Goal: Communication & Community: Answer question/provide support

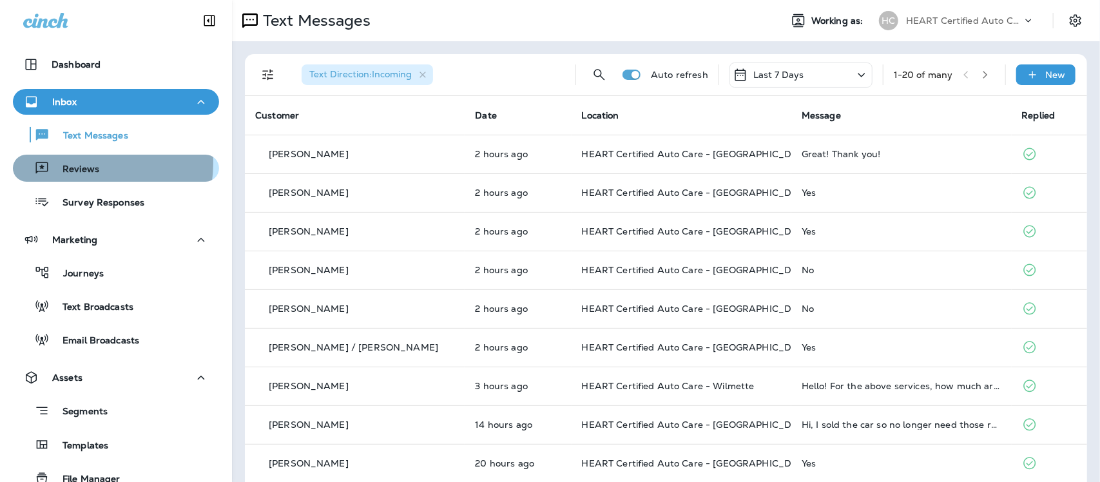
click at [65, 164] on p "Reviews" at bounding box center [75, 170] width 50 height 12
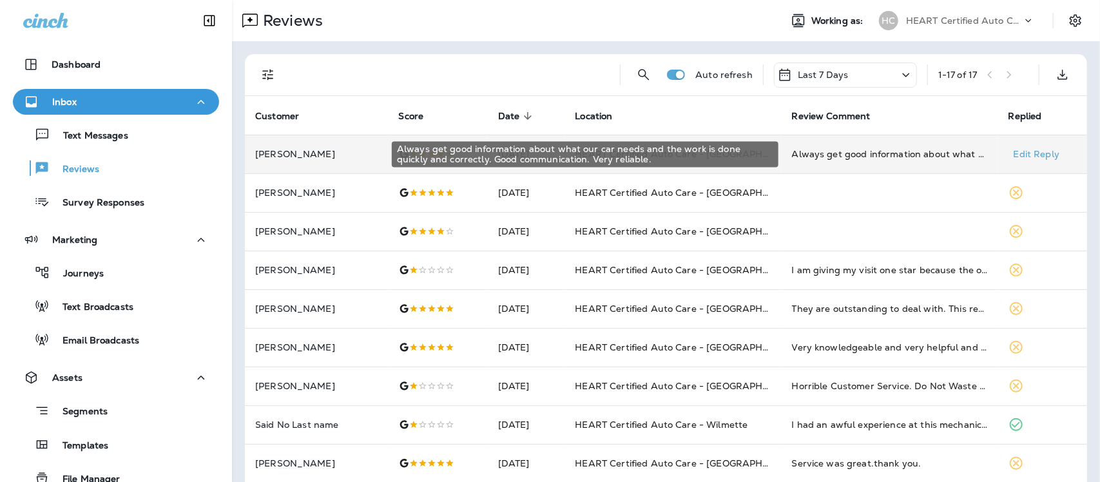
click at [871, 152] on div "Always get good information about what our car needs and the work is done quick…" at bounding box center [890, 154] width 196 height 13
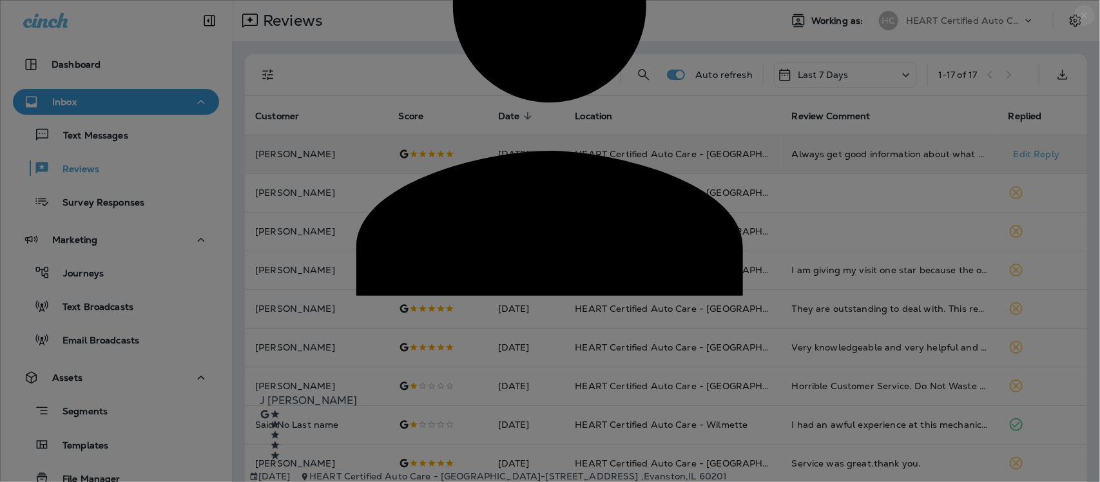
click at [1080, 21] on icon "close" at bounding box center [1085, 15] width 10 height 10
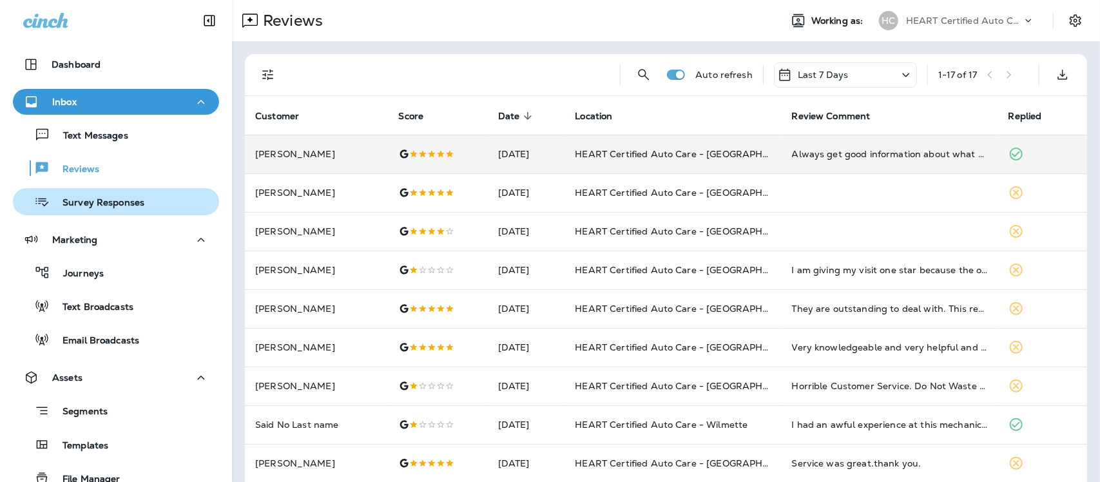
click at [97, 202] on p "Survey Responses" at bounding box center [97, 203] width 95 height 12
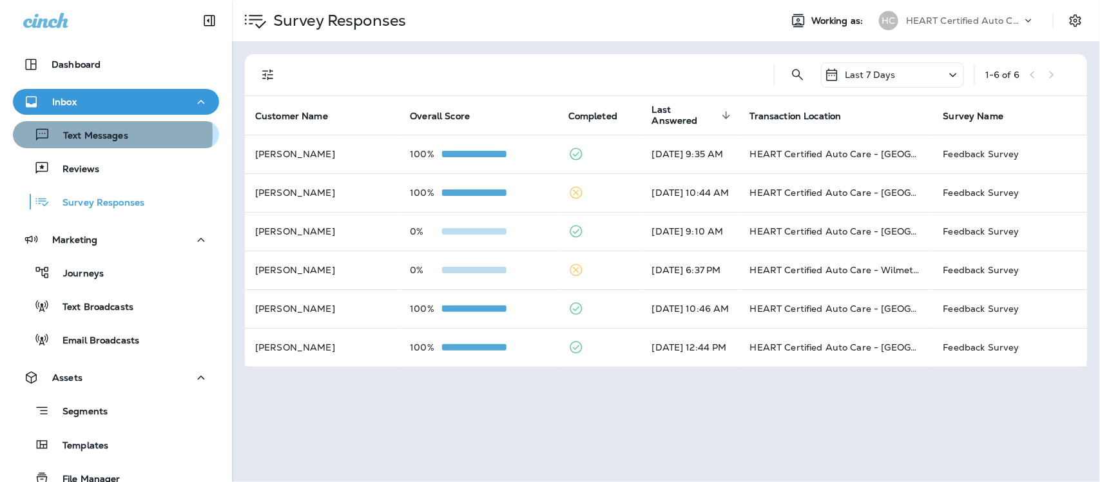
click at [79, 134] on p "Text Messages" at bounding box center [89, 136] width 78 height 12
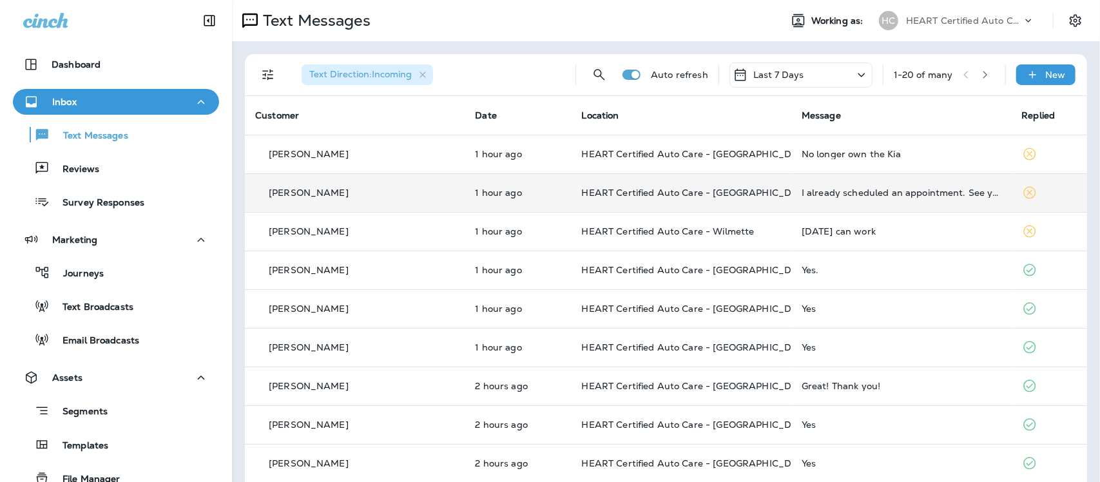
click at [855, 191] on div "I already scheduled an appointment. See you 8/21." at bounding box center [901, 193] width 199 height 10
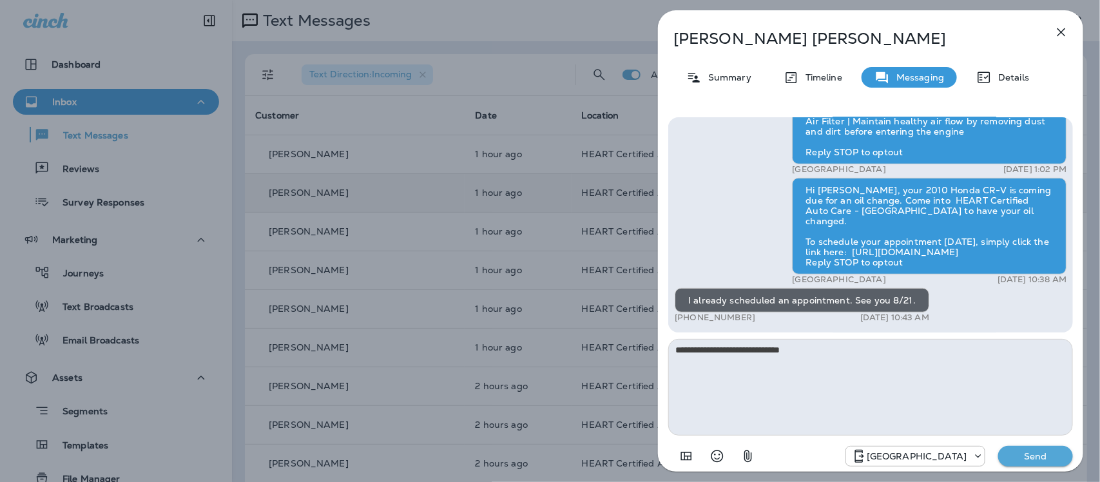
type textarea "**********"
click at [1048, 455] on p "Send" at bounding box center [1036, 457] width 54 height 12
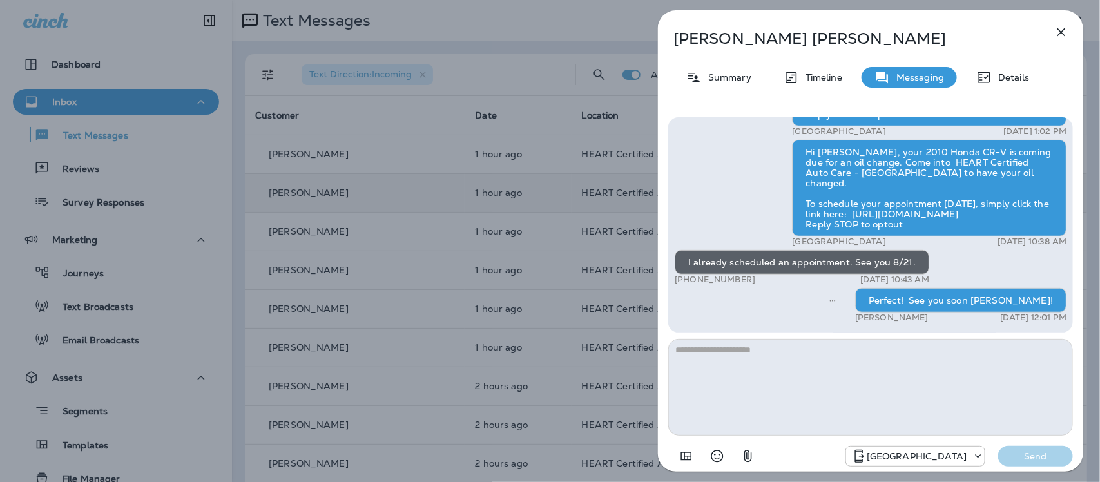
click at [1065, 32] on icon "button" at bounding box center [1061, 31] width 15 height 15
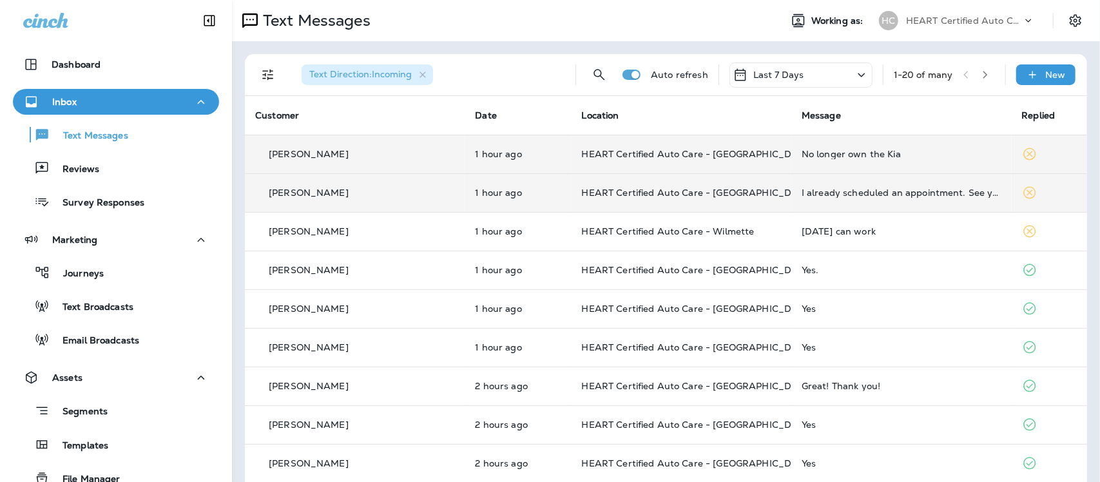
click at [828, 160] on td "No longer own the Kia" at bounding box center [902, 154] width 220 height 39
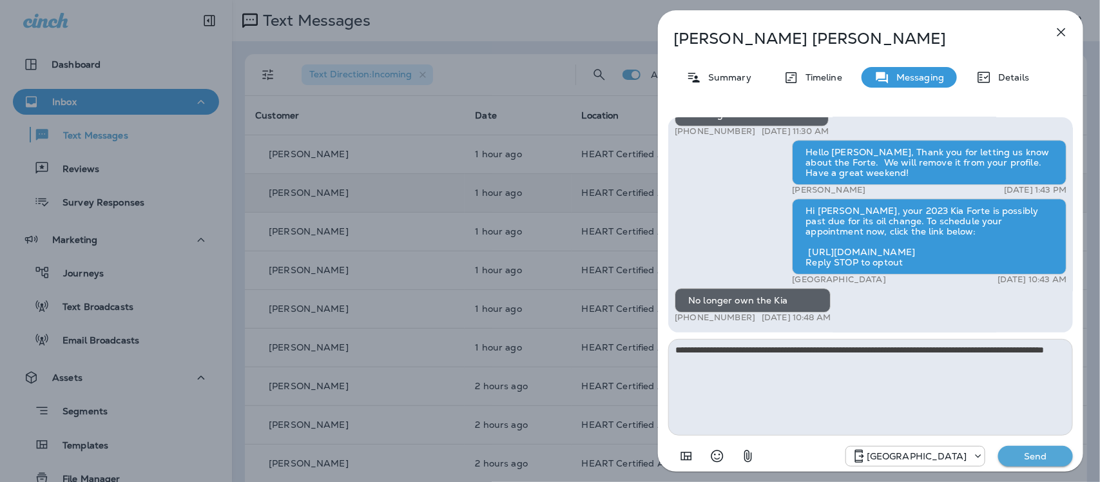
type textarea "**********"
click at [1051, 466] on button "Send" at bounding box center [1036, 456] width 75 height 21
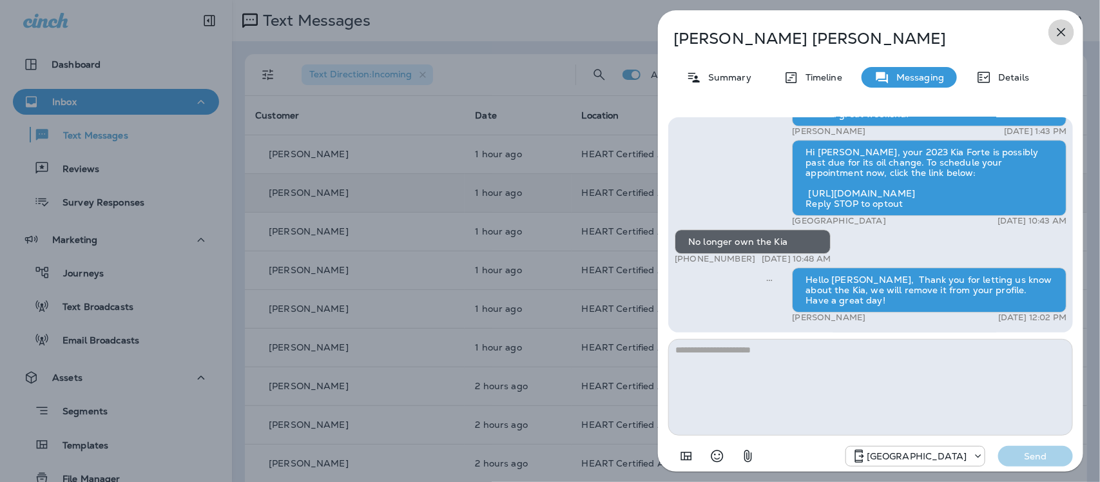
drag, startPoint x: 1058, startPoint y: 28, endPoint x: 377, endPoint y: 211, distance: 705.2
click at [1053, 30] on button "button" at bounding box center [1062, 32] width 26 height 26
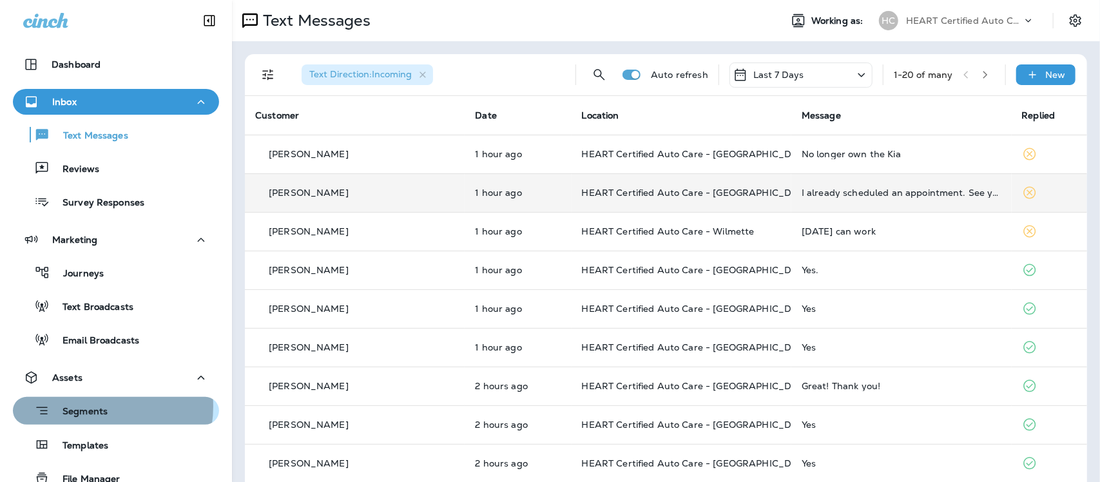
click at [92, 407] on p "Segments" at bounding box center [79, 412] width 58 height 13
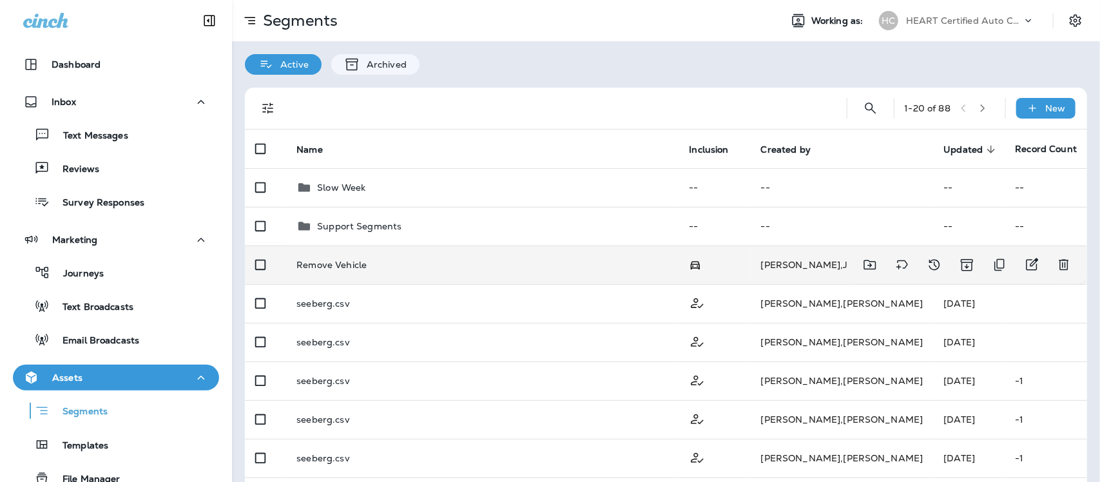
click at [319, 265] on p "Remove Vehicle" at bounding box center [332, 265] width 70 height 10
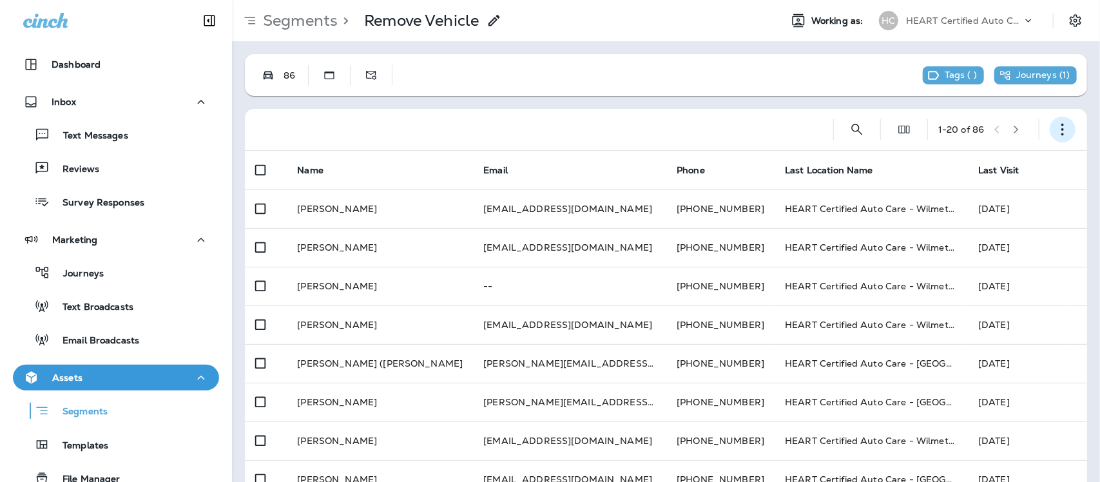
click at [1057, 131] on icon "button" at bounding box center [1063, 129] width 13 height 13
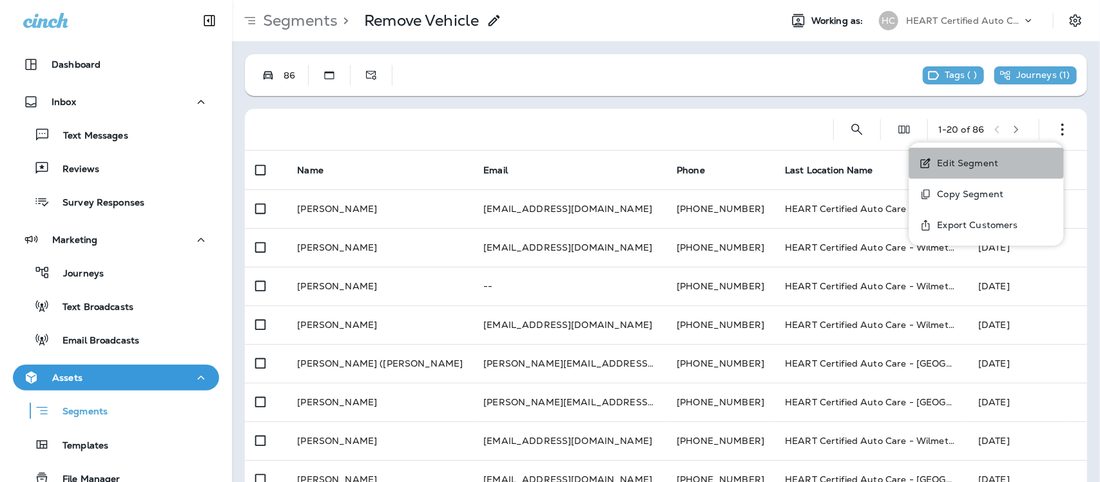
click at [968, 158] on p "Edit Segment" at bounding box center [966, 163] width 66 height 10
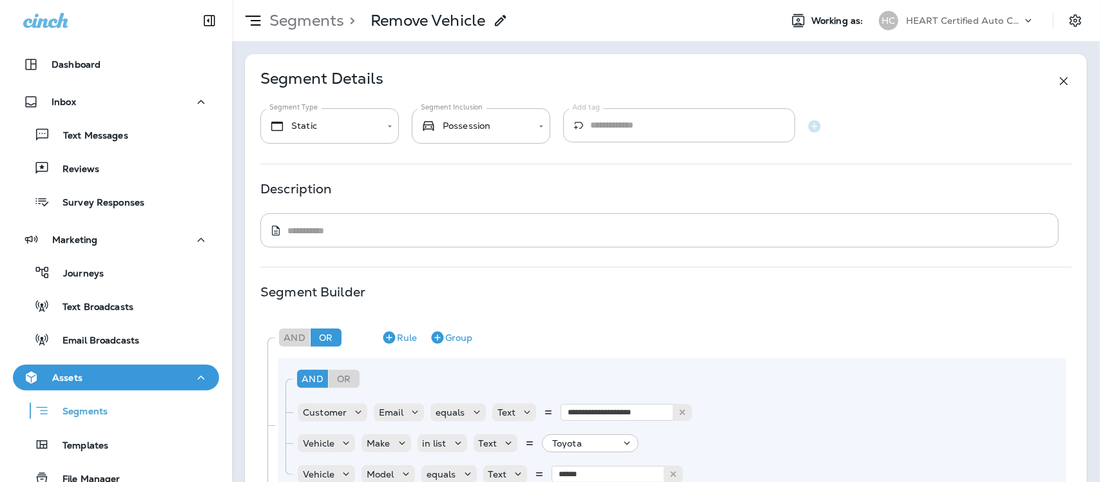
type input "**********"
paste input "****"
type input "**********"
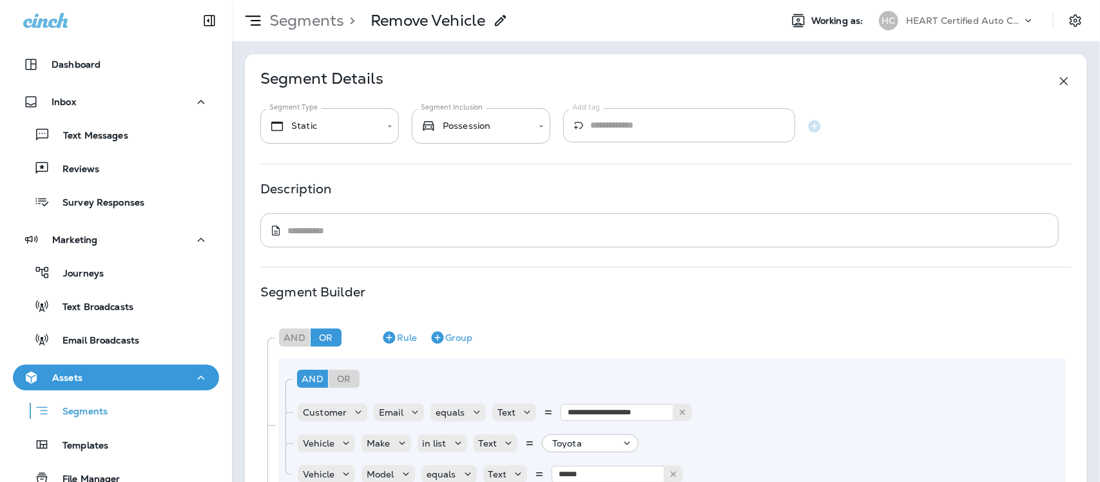
type input "*****"
drag, startPoint x: 808, startPoint y: 316, endPoint x: 816, endPoint y: 298, distance: 19.3
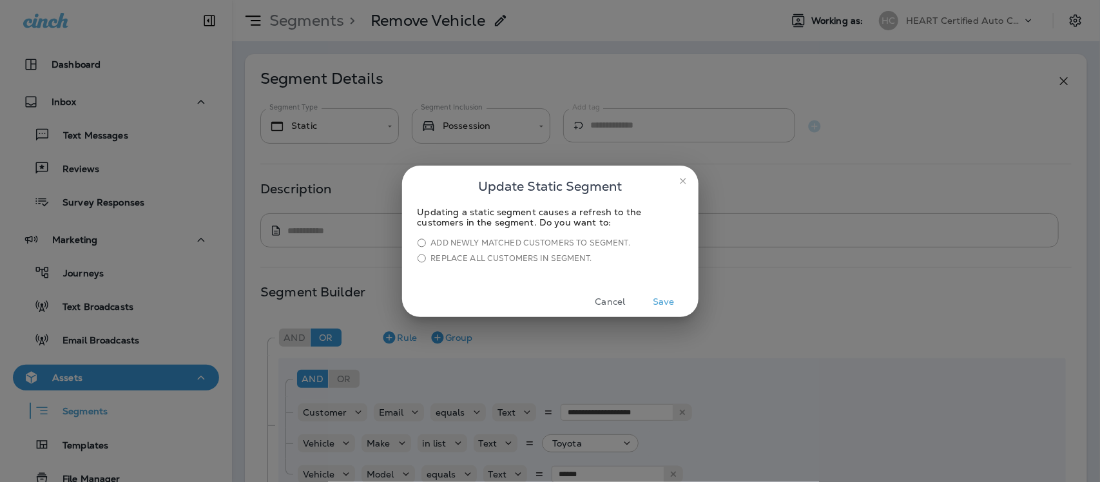
click at [669, 300] on button "Save" at bounding box center [664, 302] width 48 height 20
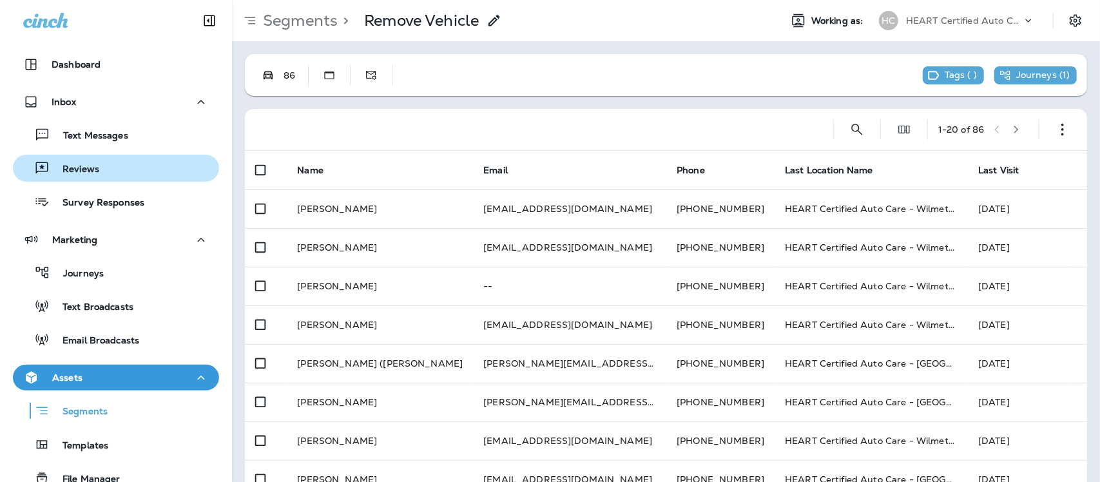
click at [78, 164] on p "Reviews" at bounding box center [75, 170] width 50 height 12
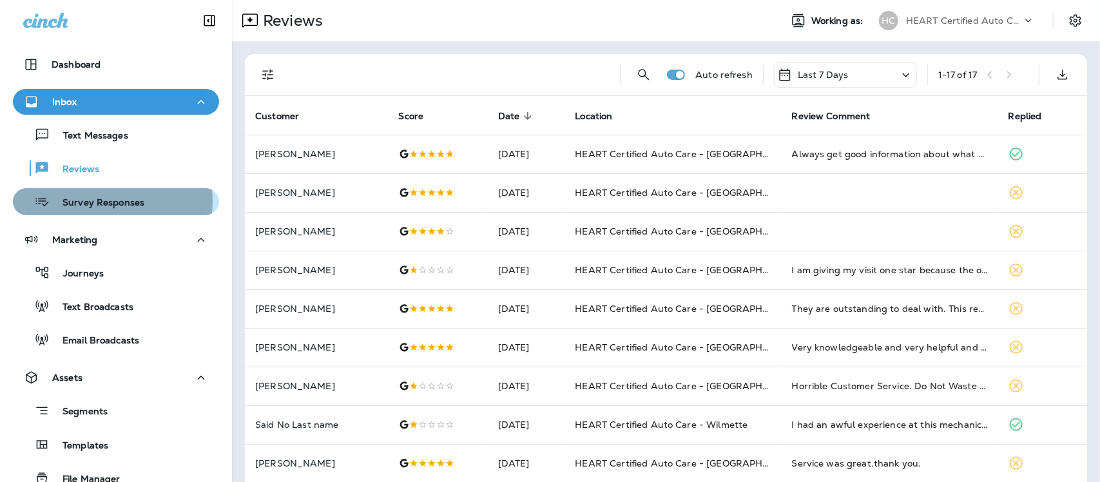
click at [85, 201] on p "Survey Responses" at bounding box center [97, 203] width 95 height 12
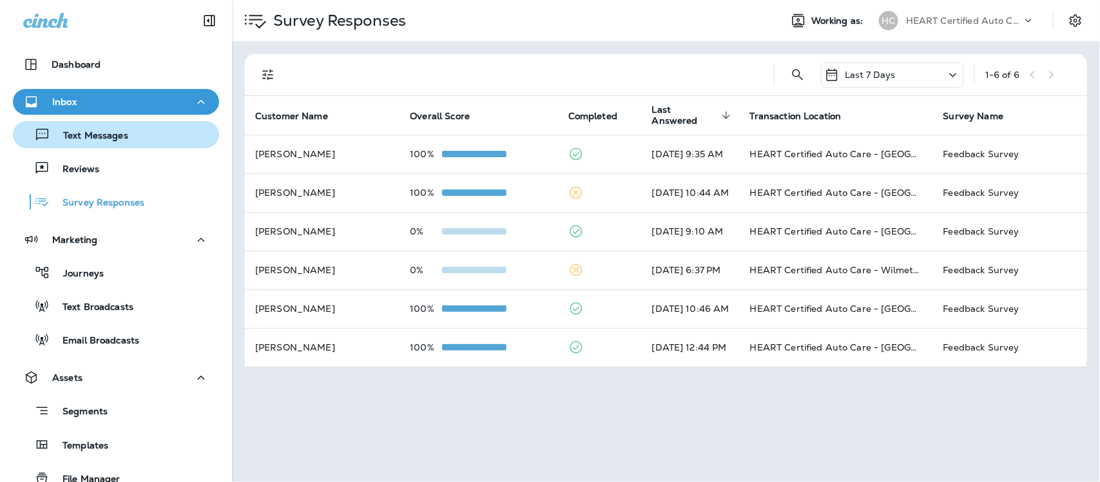
click at [87, 130] on p "Text Messages" at bounding box center [89, 136] width 78 height 12
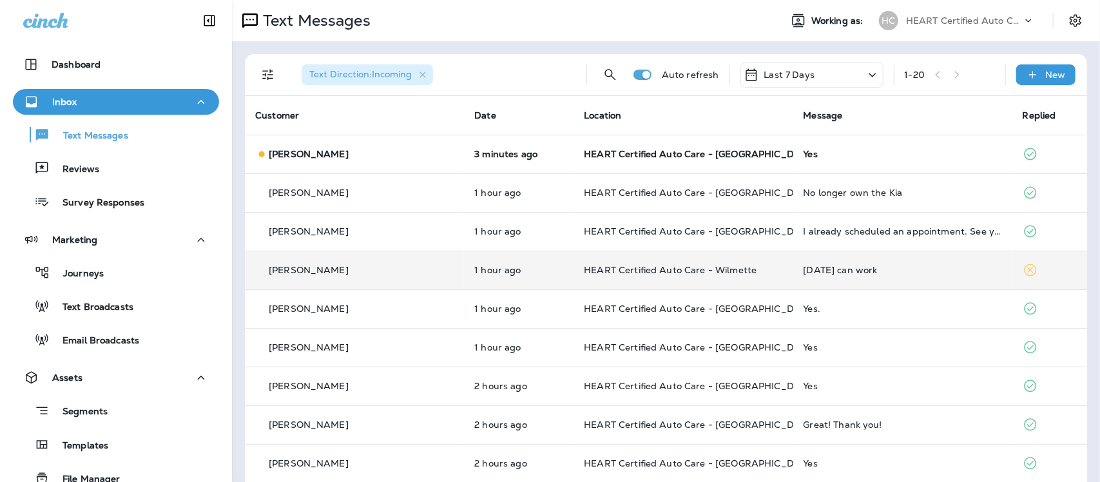
click at [804, 275] on div "[DATE] can work" at bounding box center [903, 270] width 199 height 10
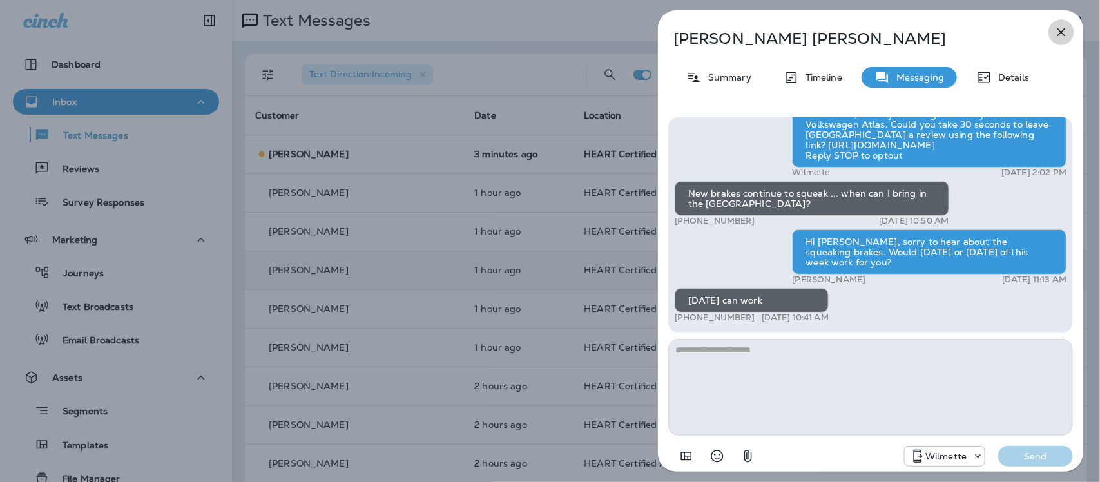
drag, startPoint x: 1058, startPoint y: 27, endPoint x: 1059, endPoint y: 21, distance: 6.5
click at [1057, 26] on icon "button" at bounding box center [1061, 31] width 15 height 15
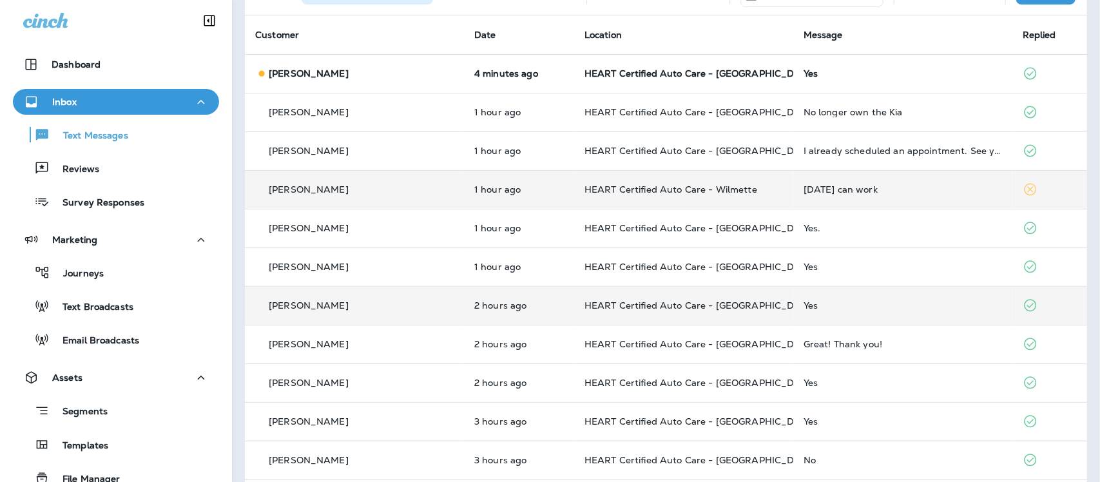
scroll to position [161, 0]
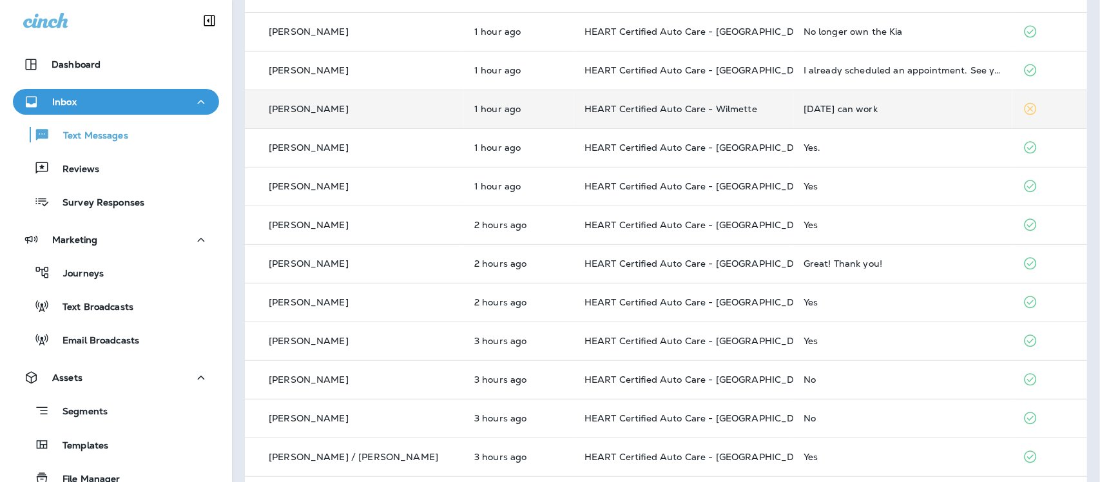
click at [804, 111] on div "[DATE] can work" at bounding box center [903, 109] width 199 height 10
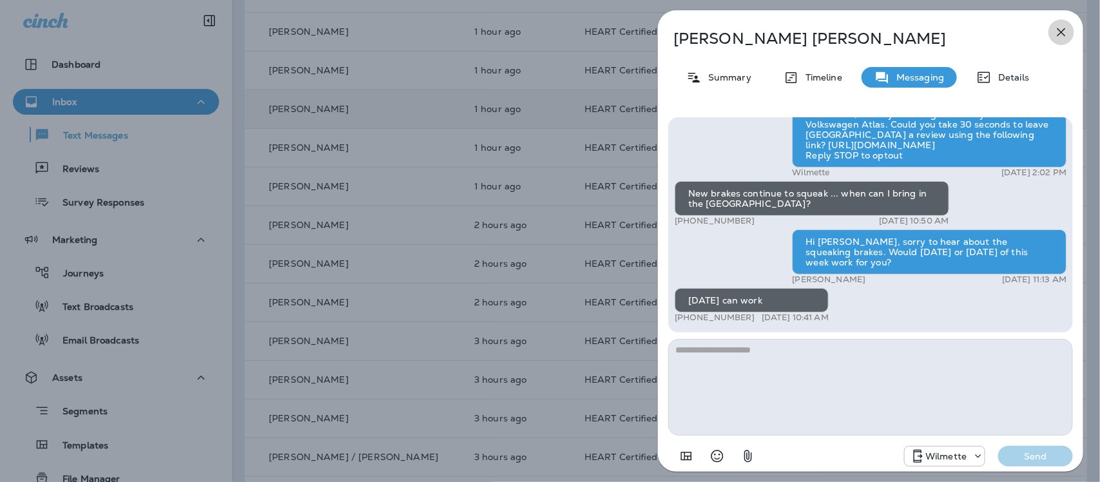
click at [1059, 36] on icon "button" at bounding box center [1061, 31] width 15 height 15
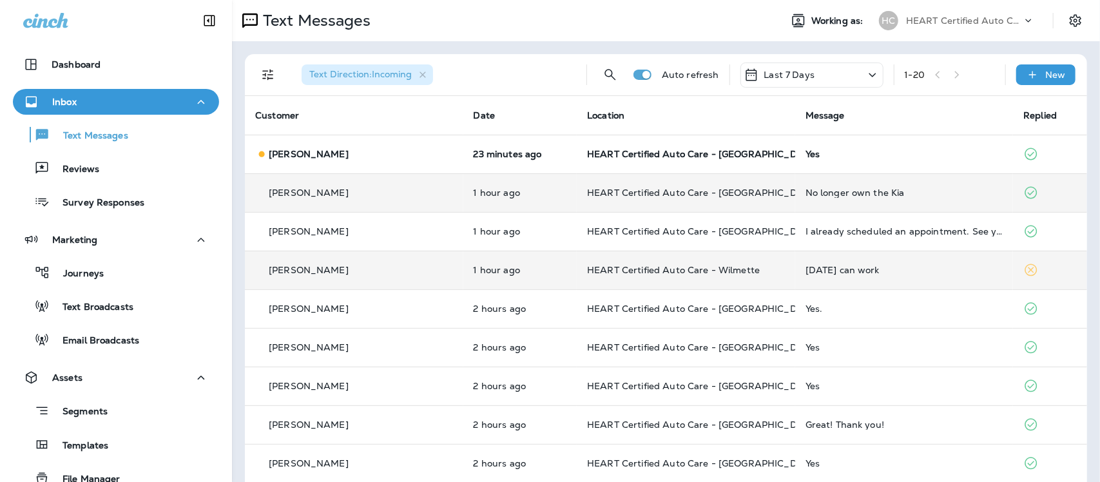
click at [806, 193] on div "No longer own the Kia" at bounding box center [905, 193] width 198 height 10
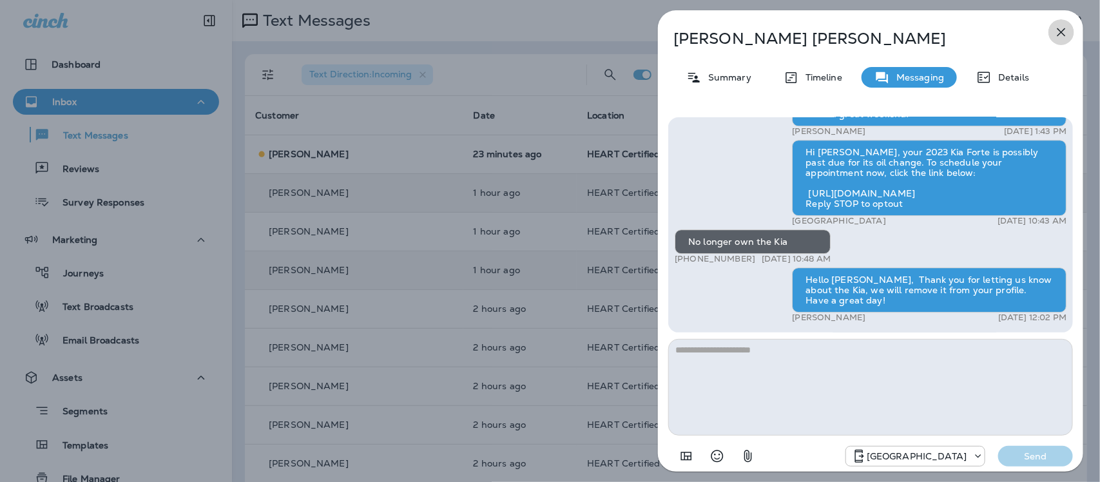
click at [1061, 34] on icon "button" at bounding box center [1062, 32] width 8 height 8
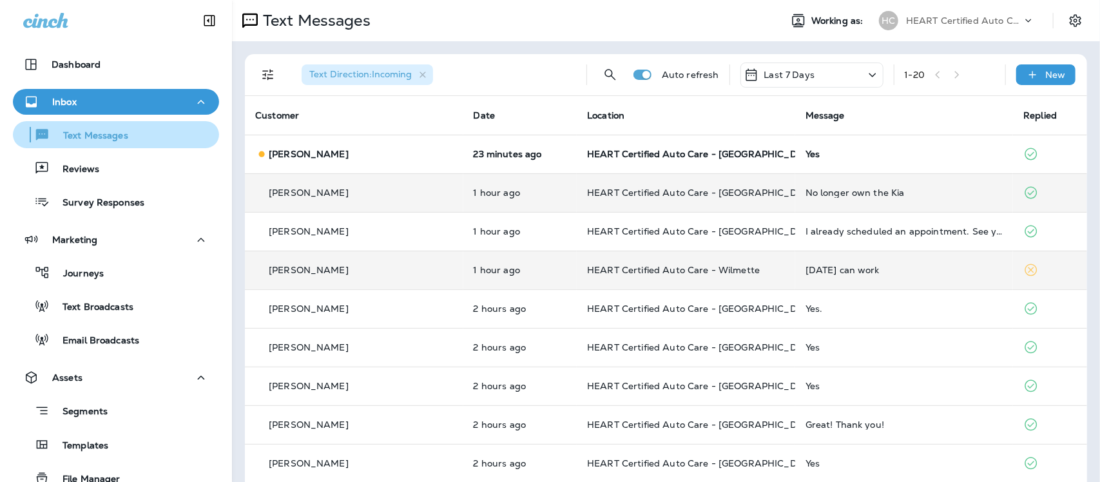
click at [99, 129] on div "Text Messages" at bounding box center [73, 134] width 110 height 19
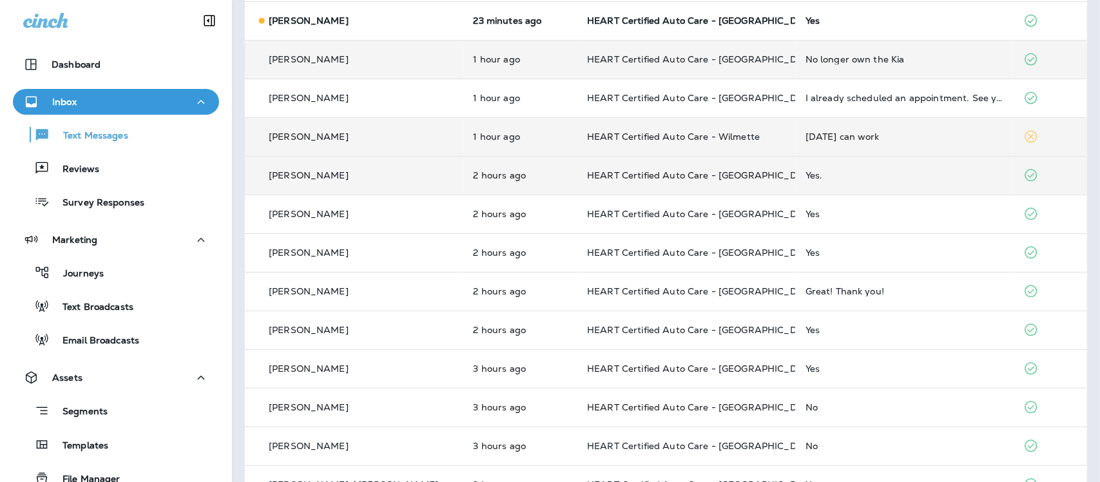
scroll to position [161, 0]
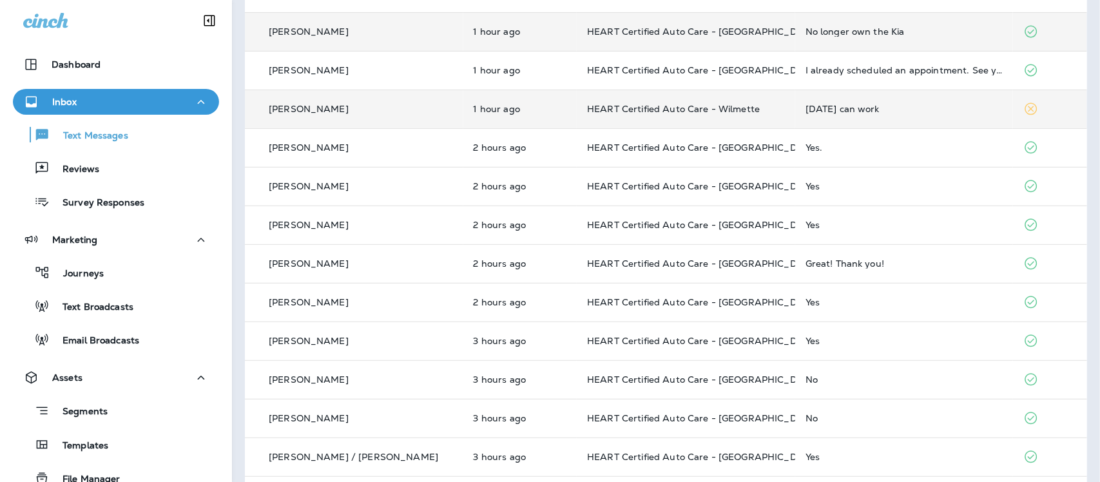
click at [817, 114] on td "[DATE] can work" at bounding box center [905, 109] width 219 height 39
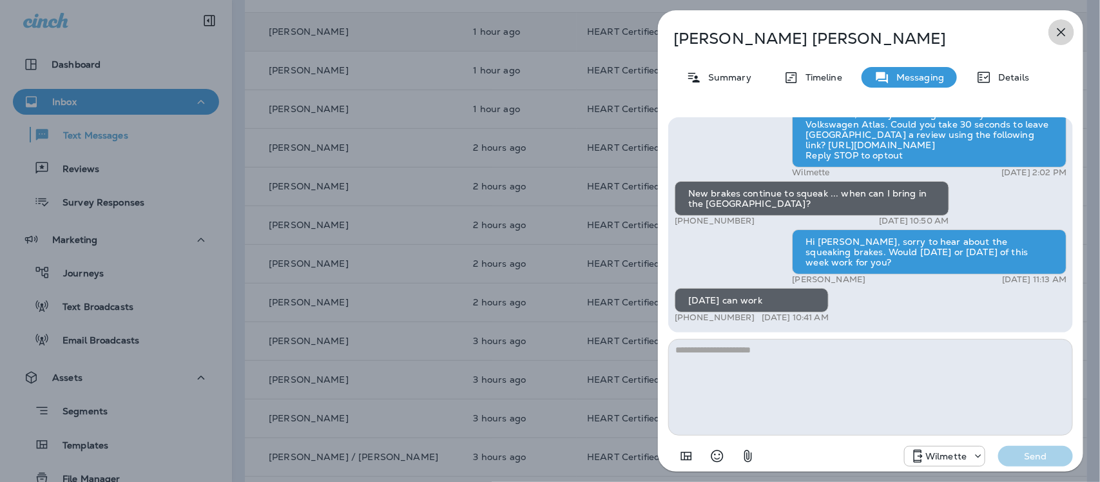
click at [1061, 33] on icon "button" at bounding box center [1061, 31] width 15 height 15
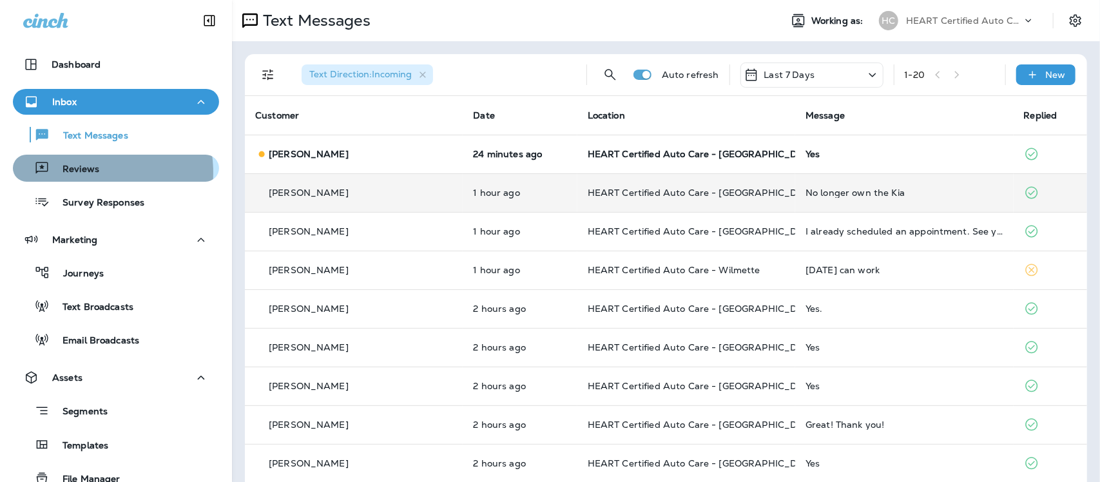
click at [78, 173] on p "Reviews" at bounding box center [75, 170] width 50 height 12
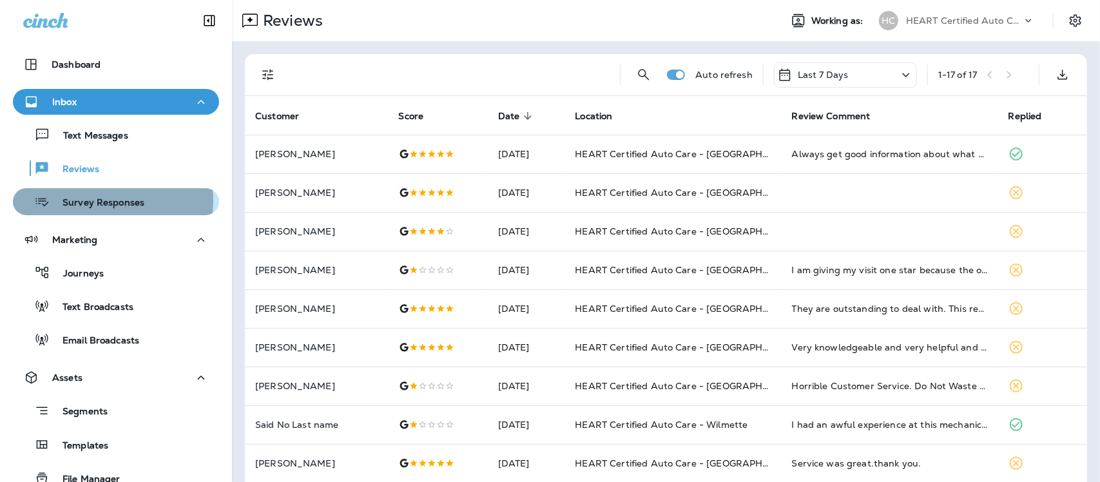
click at [103, 201] on p "Survey Responses" at bounding box center [97, 203] width 95 height 12
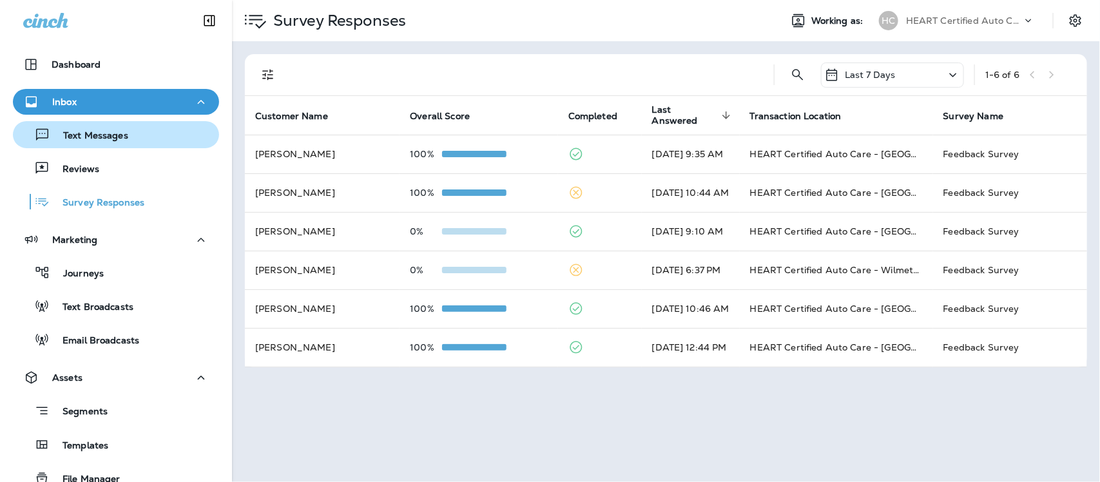
click at [82, 136] on p "Text Messages" at bounding box center [89, 136] width 78 height 12
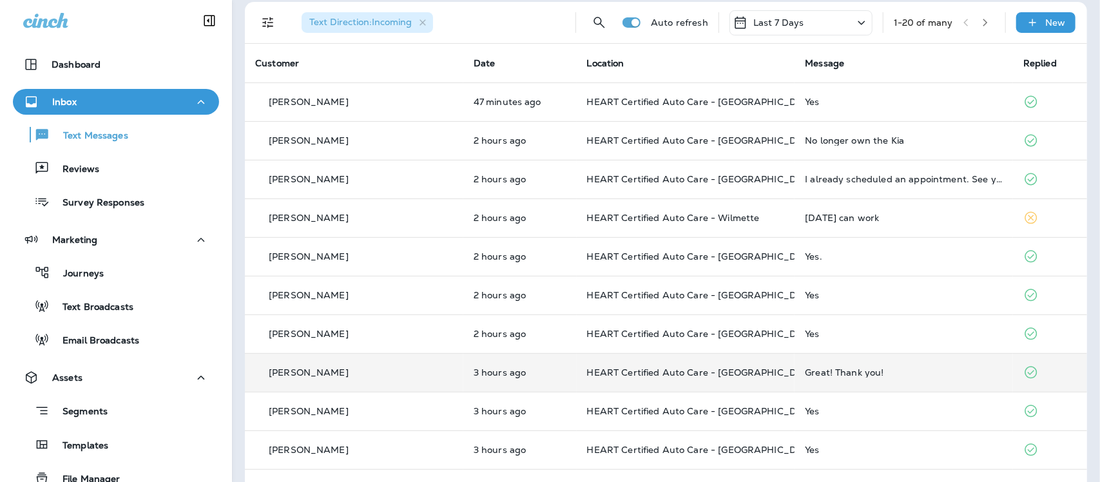
scroll to position [81, 0]
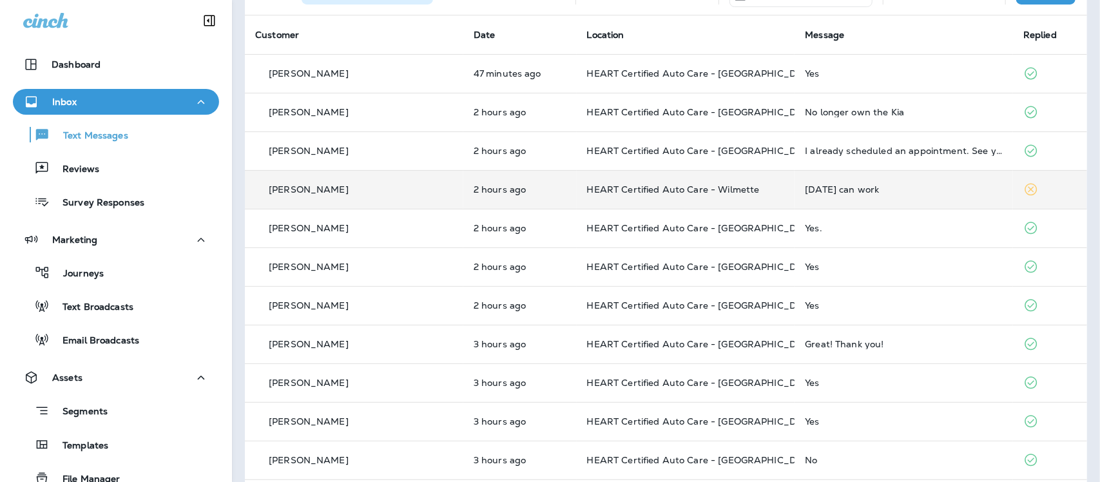
click at [819, 191] on div "[DATE] can work" at bounding box center [904, 189] width 198 height 10
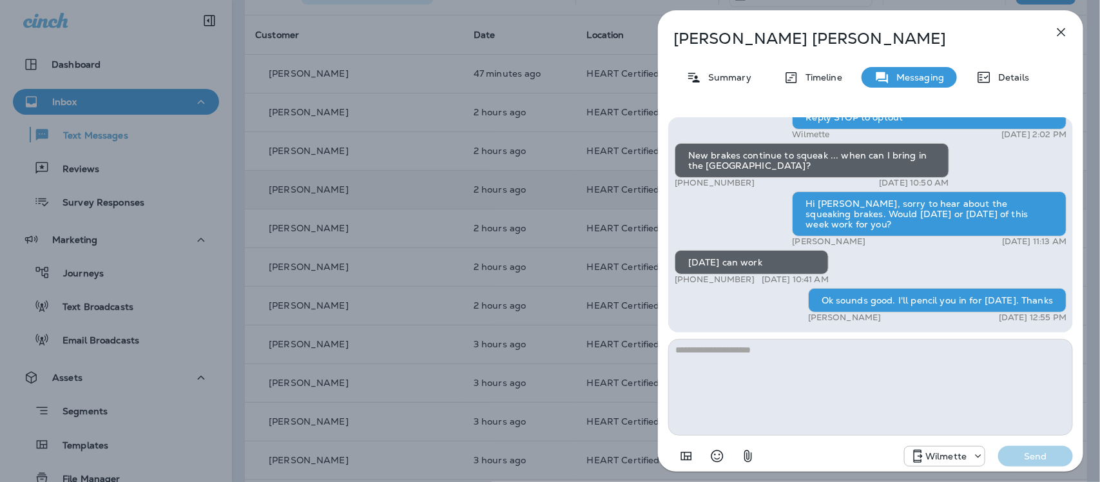
click at [1062, 32] on icon "button" at bounding box center [1062, 32] width 8 height 8
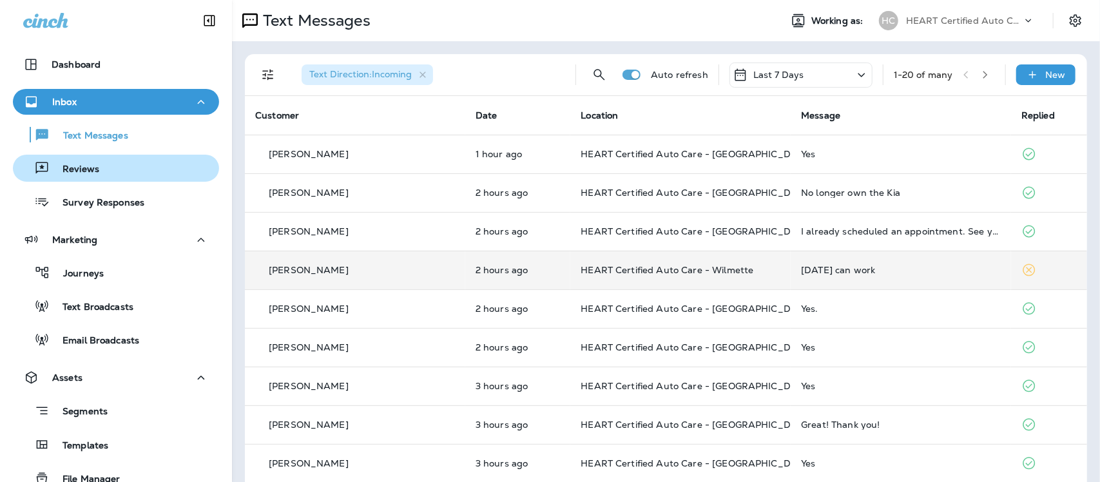
click at [88, 168] on p "Reviews" at bounding box center [75, 170] width 50 height 12
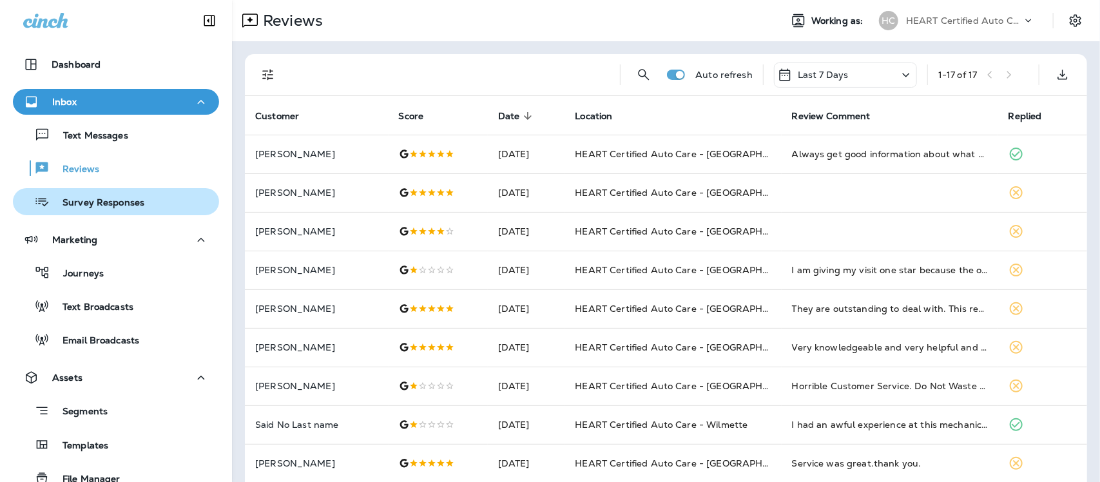
click at [84, 207] on p "Survey Responses" at bounding box center [97, 203] width 95 height 12
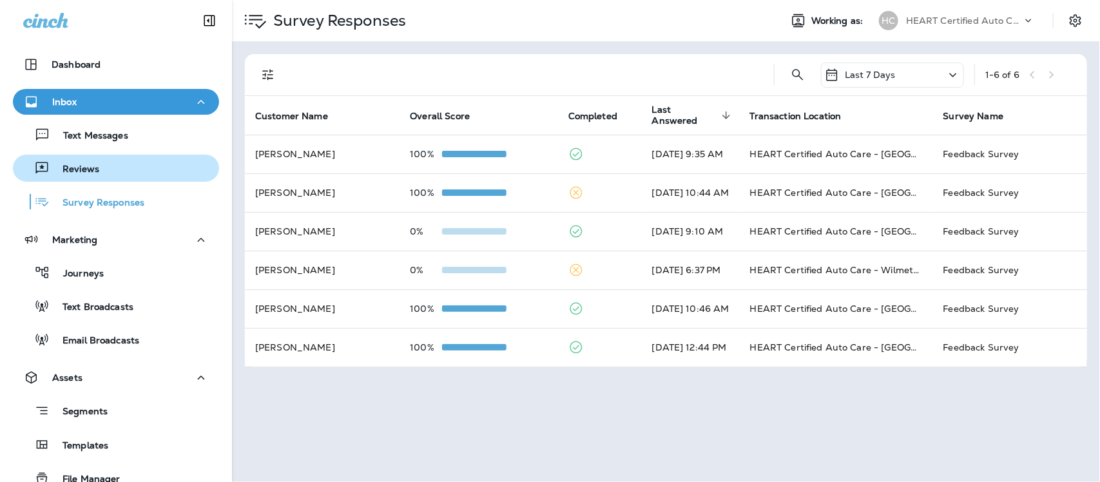
click at [82, 171] on p "Reviews" at bounding box center [75, 170] width 50 height 12
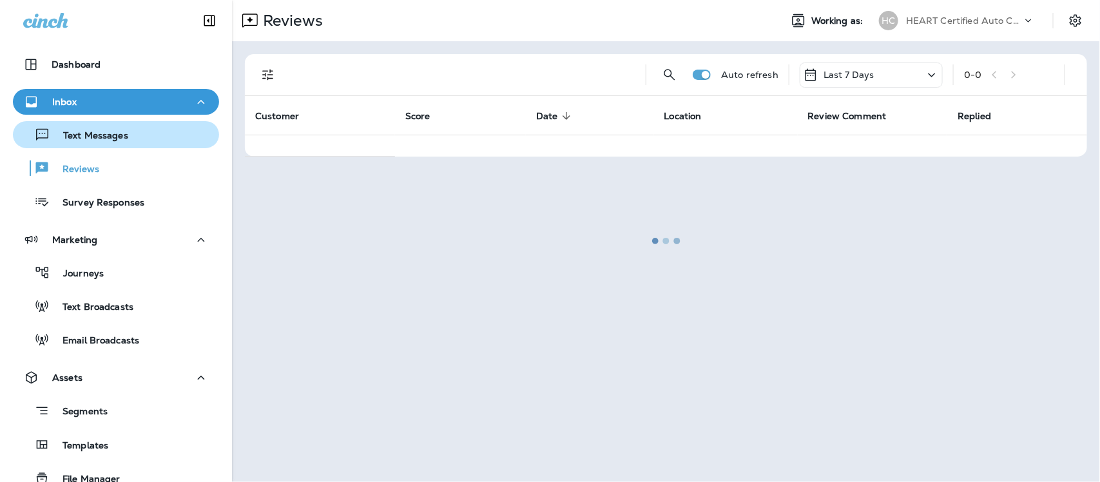
click at [81, 132] on p "Text Messages" at bounding box center [89, 136] width 78 height 12
